Goal: Task Accomplishment & Management: Complete application form

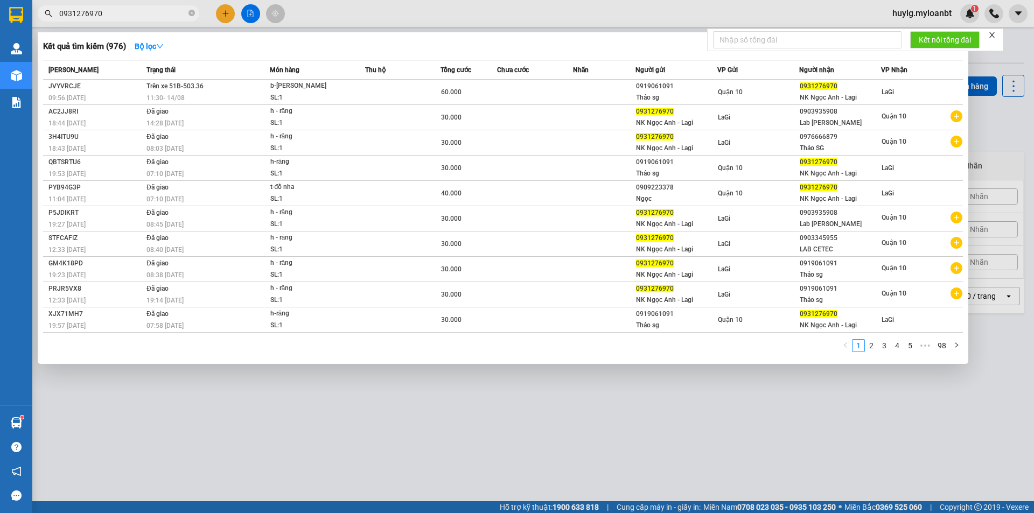
type input "0931276970"
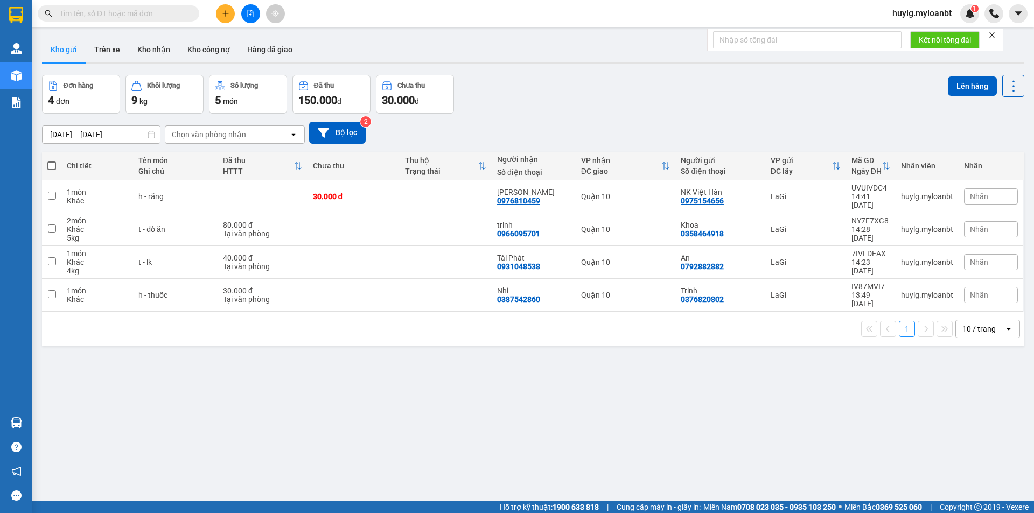
click at [138, 15] on input "text" at bounding box center [122, 14] width 127 height 12
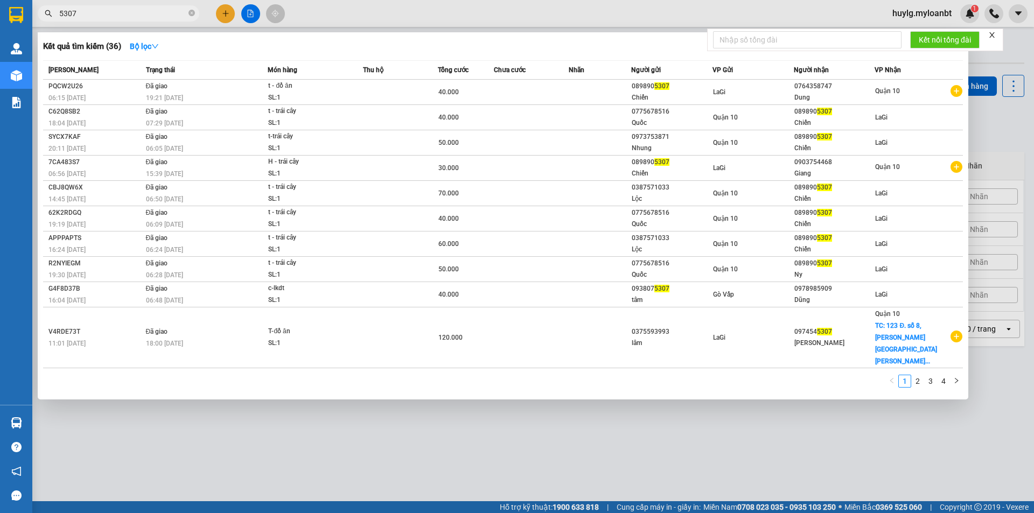
click at [104, 9] on input "5307" at bounding box center [122, 14] width 127 height 12
click at [64, 12] on input "5307" at bounding box center [122, 14] width 127 height 12
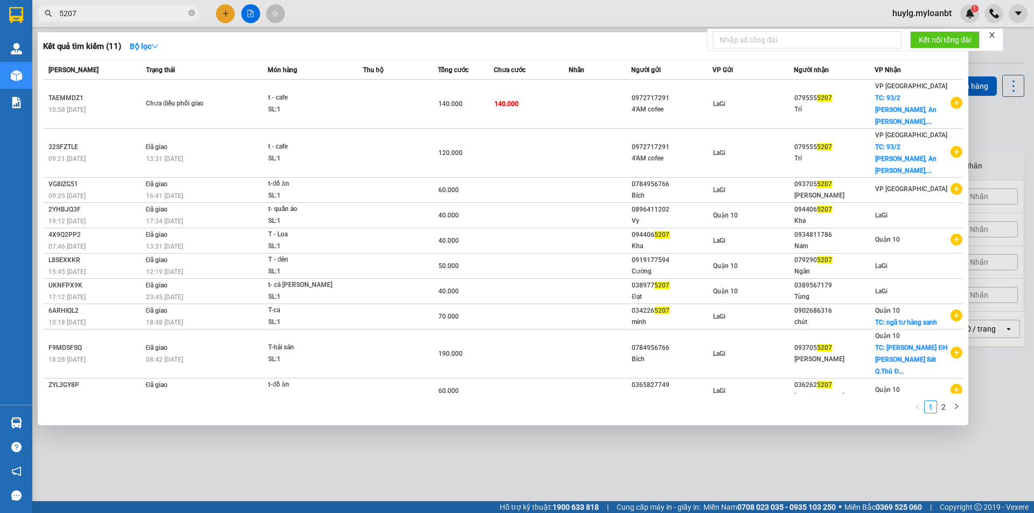
click at [108, 14] on input "5207" at bounding box center [122, 14] width 127 height 12
drag, startPoint x: 78, startPoint y: 12, endPoint x: 54, endPoint y: 10, distance: 23.3
click at [54, 10] on span "5207" at bounding box center [119, 13] width 162 height 16
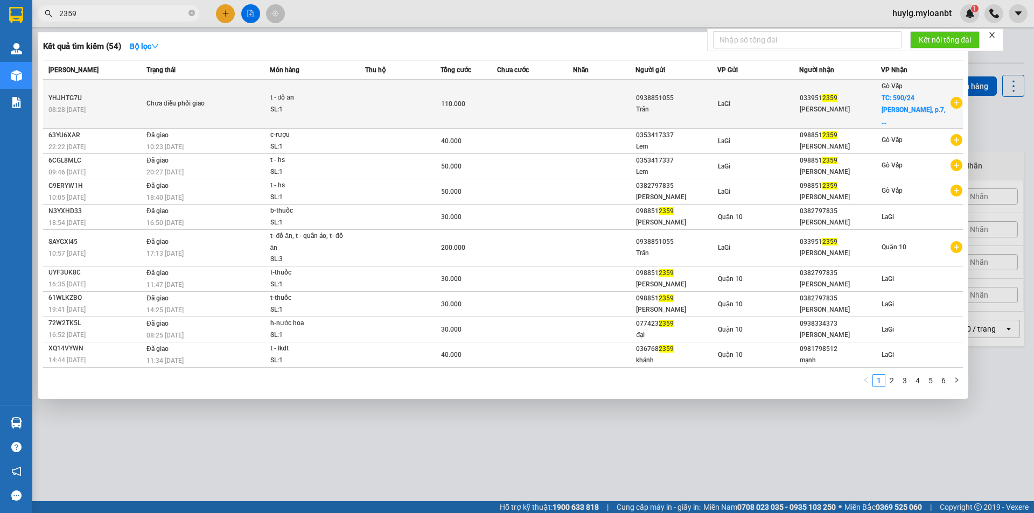
type input "2359"
click at [587, 100] on td at bounding box center [604, 104] width 63 height 49
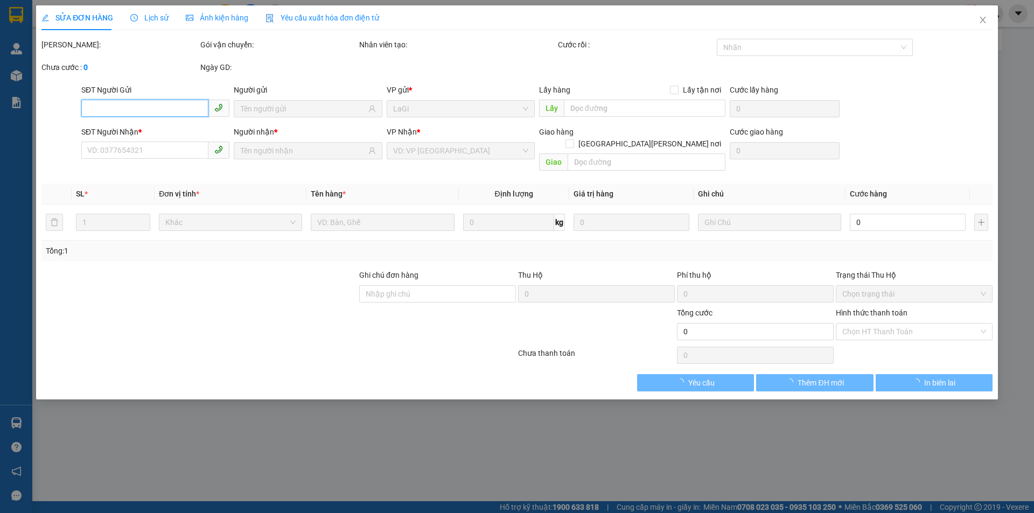
type input "0938851055"
type input "0339512359"
checkbox input "true"
type input "590/24 [PERSON_NAME], p.7, Gò Vấp"
type input "110.000"
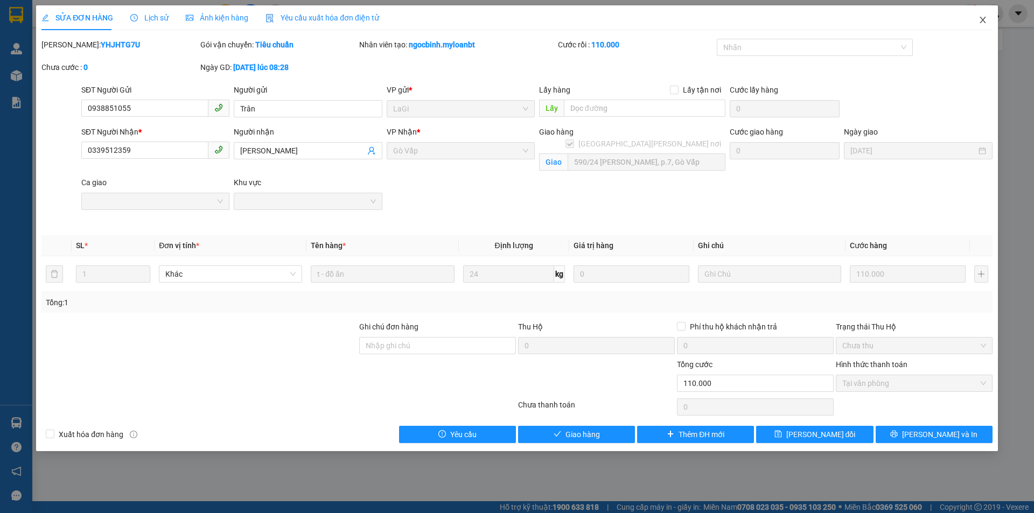
click at [981, 20] on icon "close" at bounding box center [982, 20] width 9 height 9
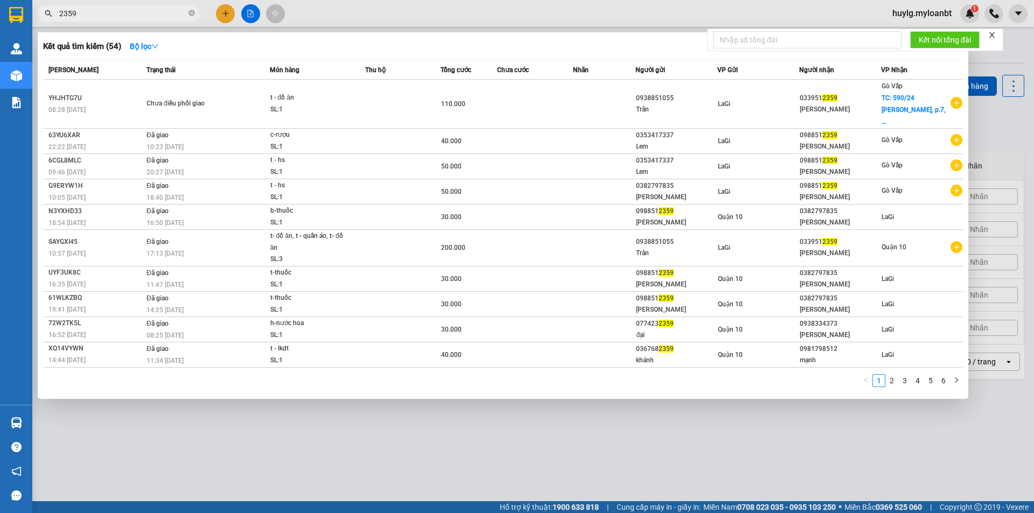
click at [116, 14] on input "2359" at bounding box center [122, 14] width 127 height 12
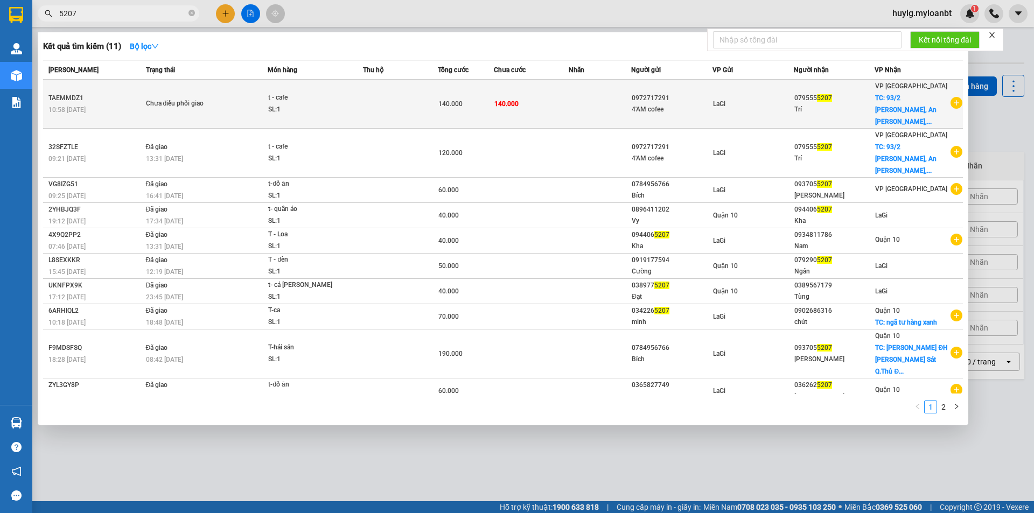
type input "5207"
click at [422, 102] on td at bounding box center [400, 104] width 75 height 49
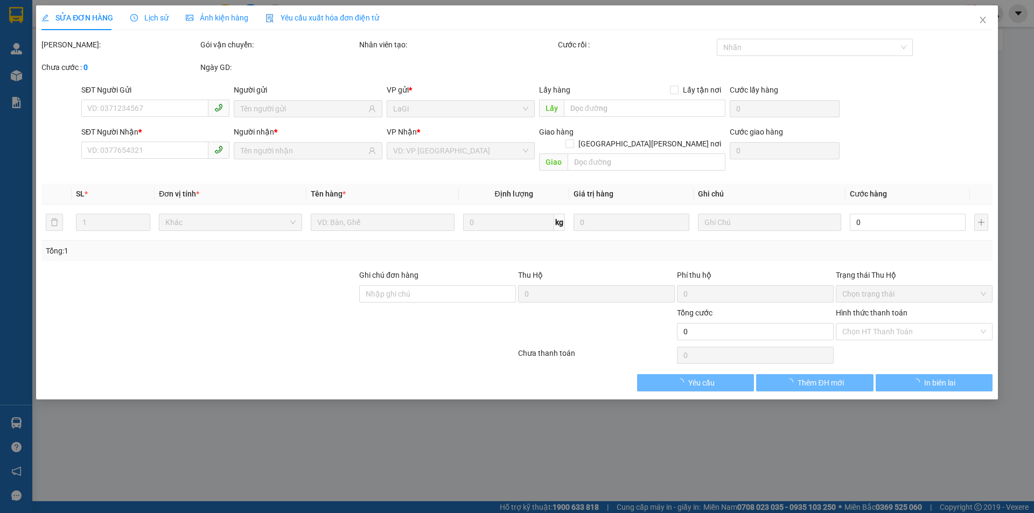
type input "0972717291"
type input "0795555207"
checkbox input "true"
type input "[STREET_ADDRESS][PERSON_NAME][PERSON_NAME]"
type input "140.000"
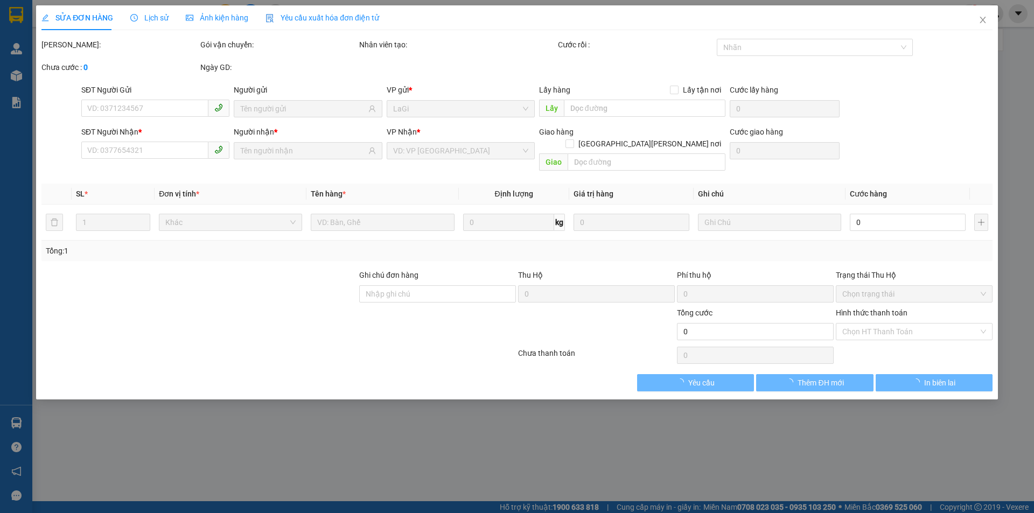
type input "140.000"
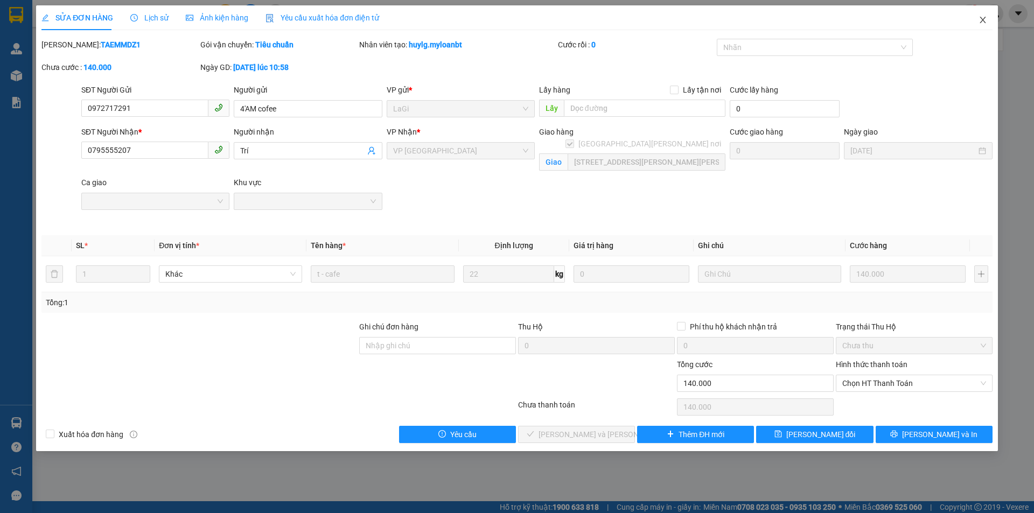
click at [987, 24] on span "Close" at bounding box center [982, 20] width 30 height 30
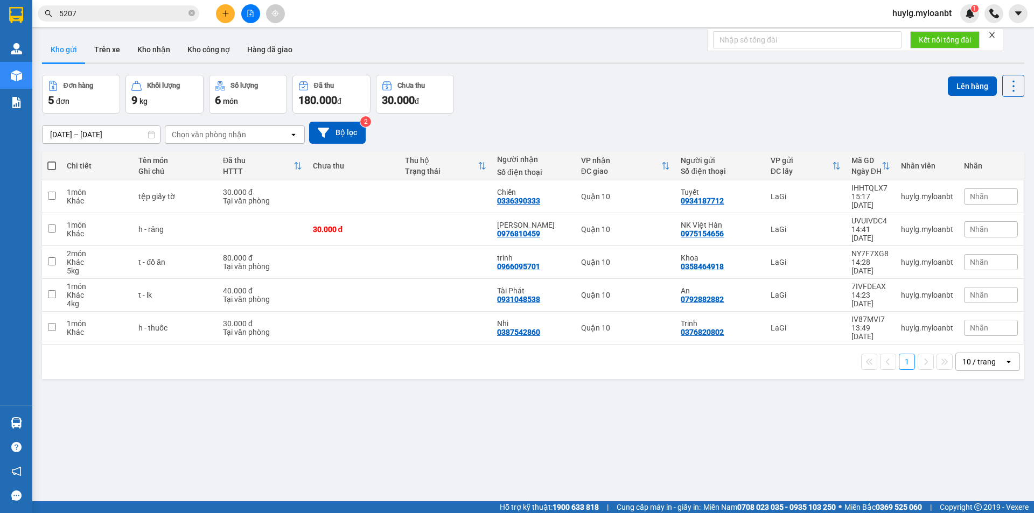
click at [163, 20] on span "5207" at bounding box center [119, 13] width 162 height 16
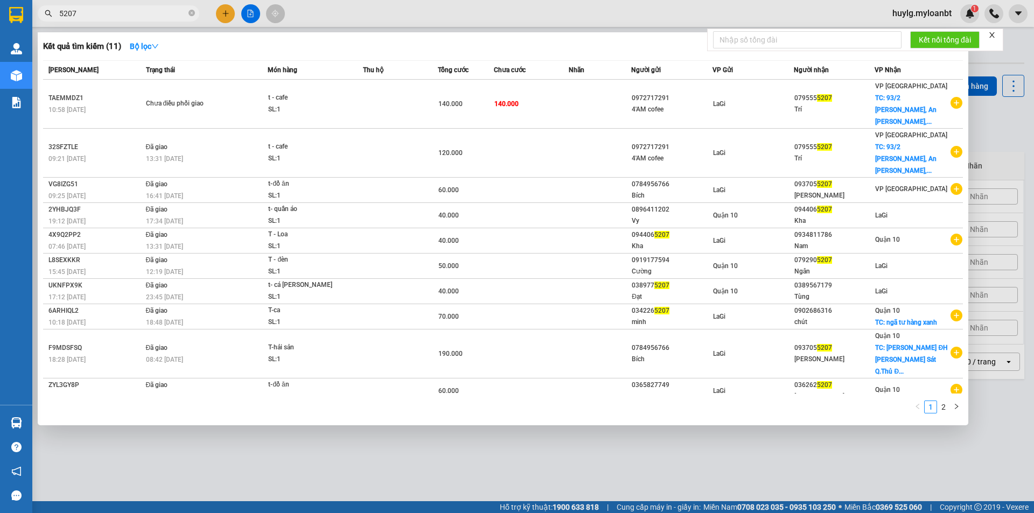
drag, startPoint x: 96, startPoint y: 15, endPoint x: 54, endPoint y: 15, distance: 42.0
click at [54, 15] on span "5207" at bounding box center [119, 13] width 162 height 16
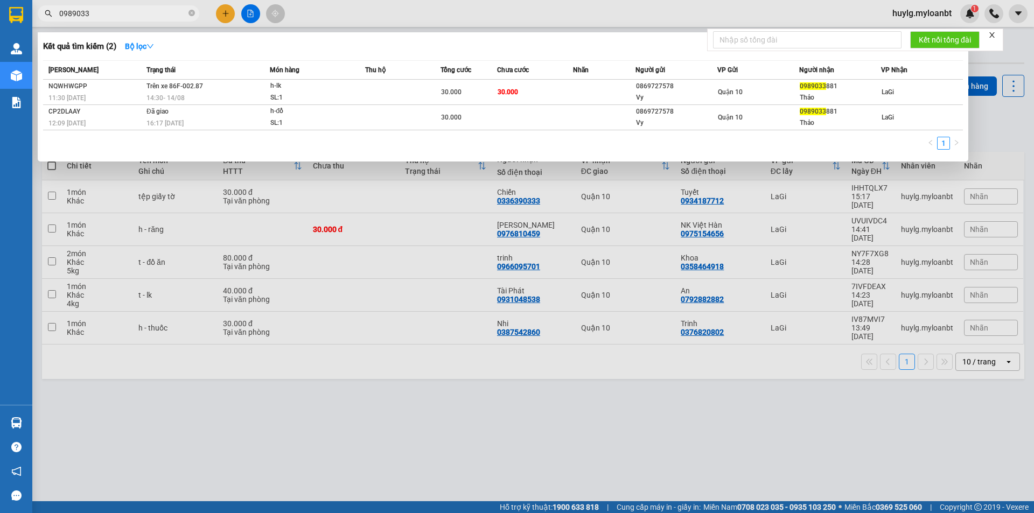
type input "0989033"
